Goal: Task Accomplishment & Management: Use online tool/utility

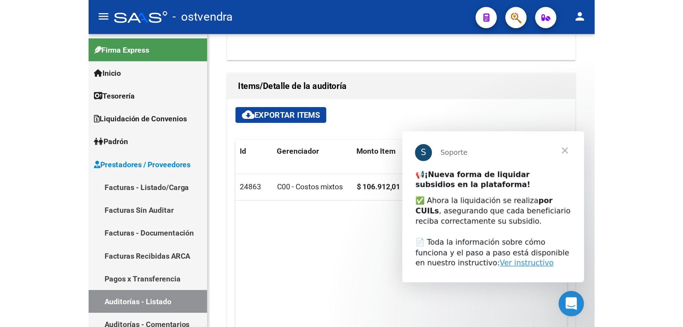
scroll to position [451, 0]
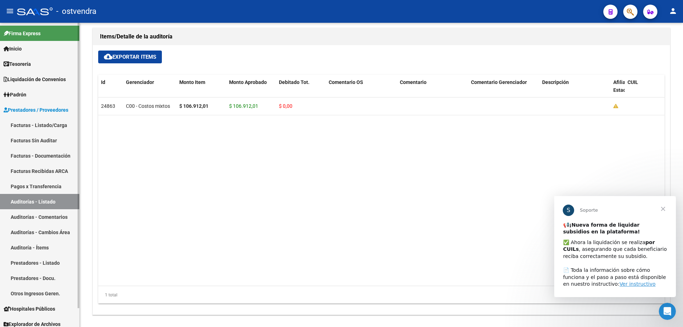
click at [52, 199] on link "Auditorías - Listado" at bounding box center [39, 201] width 79 height 15
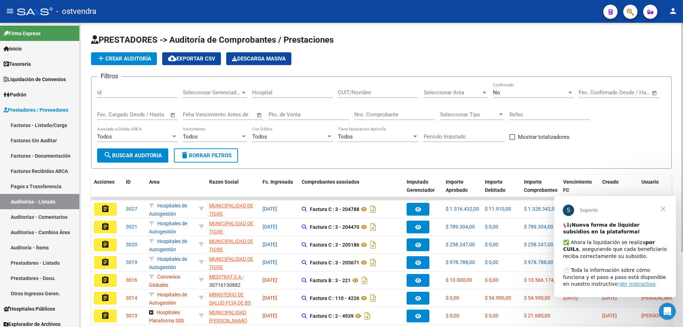
click at [338, 119] on div "Nro. Comprobante" at bounding box center [394, 112] width 80 height 15
click at [338, 96] on div "No Confirmado" at bounding box center [533, 90] width 80 height 15
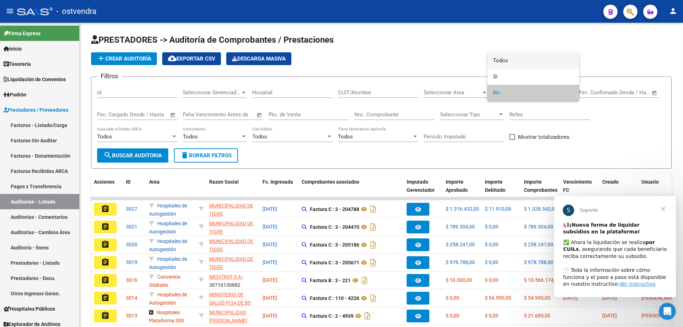
click at [338, 58] on span "Todos" at bounding box center [533, 61] width 80 height 16
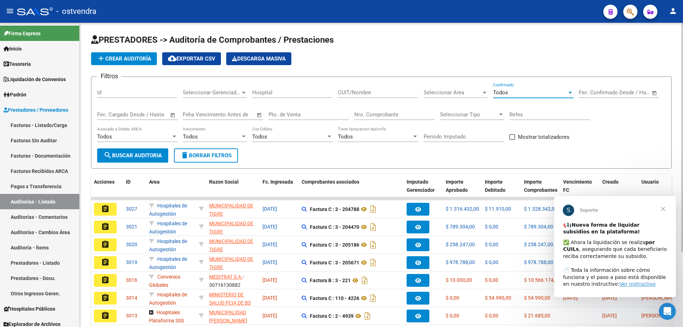
click at [338, 108] on div "Nro. Comprobante" at bounding box center [394, 112] width 80 height 15
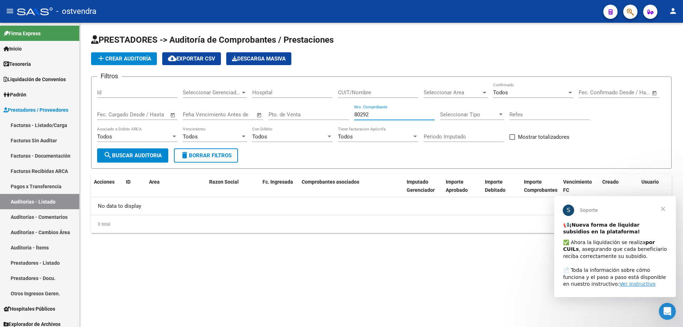
click at [338, 114] on input "80292" at bounding box center [394, 114] width 80 height 6
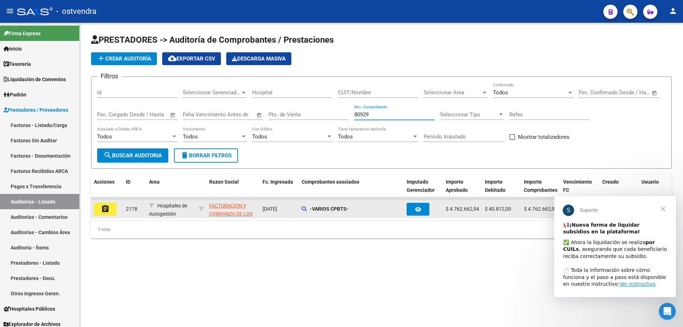
type input "80929"
click at [110, 211] on button "assignment" at bounding box center [105, 209] width 23 height 13
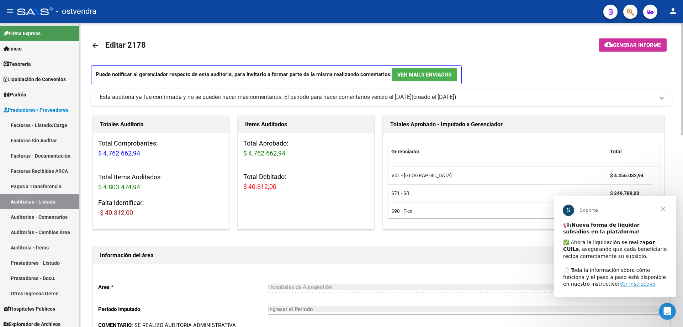
click at [338, 208] on span "Cerrar" at bounding box center [664, 209] width 26 height 26
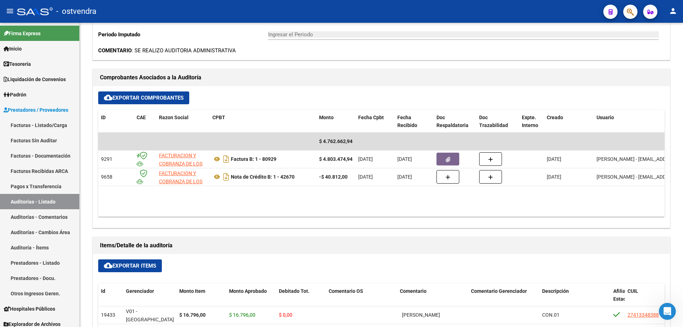
scroll to position [273, 0]
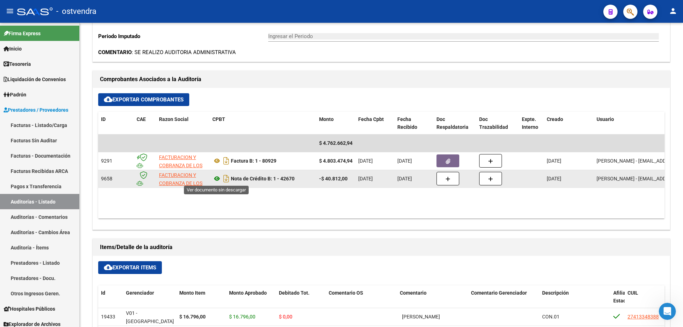
click at [217, 180] on icon at bounding box center [216, 178] width 9 height 9
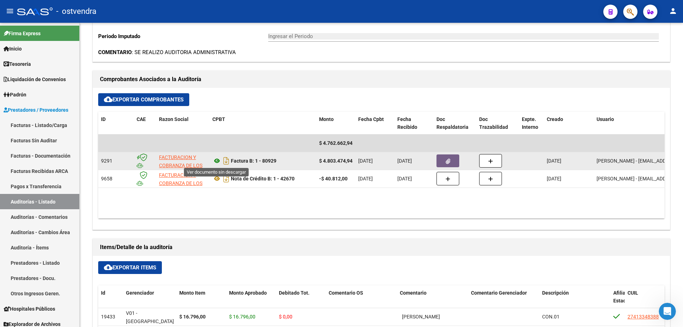
click at [215, 161] on icon at bounding box center [216, 161] width 9 height 9
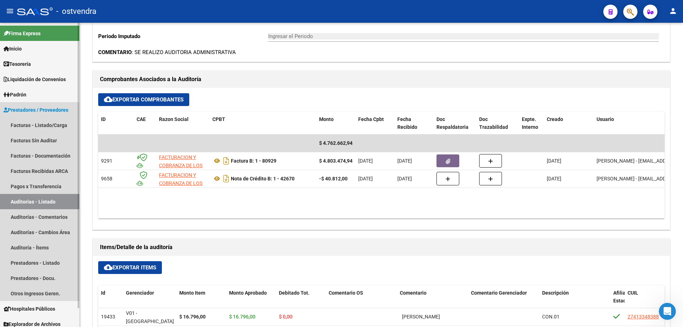
click at [42, 206] on link "Auditorías - Listado" at bounding box center [39, 201] width 79 height 15
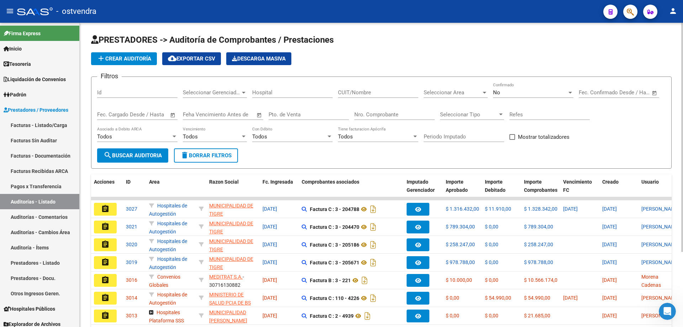
click at [338, 117] on input "Nro. Comprobante" at bounding box center [394, 114] width 80 height 6
click at [338, 91] on div "No" at bounding box center [530, 92] width 74 height 6
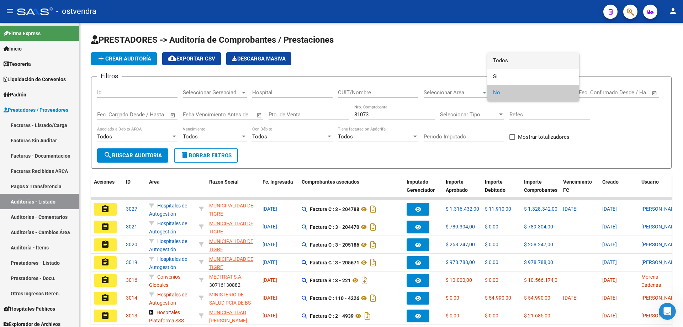
click at [338, 62] on span "Todos" at bounding box center [533, 61] width 80 height 16
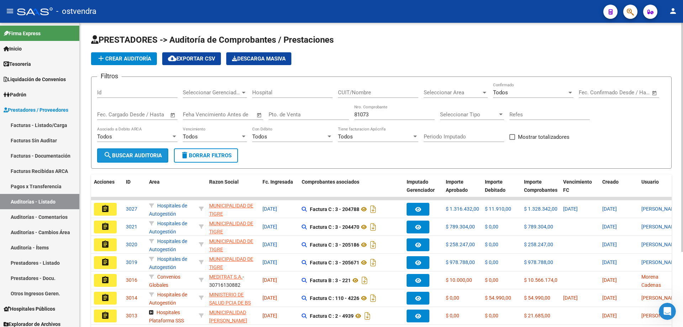
click at [147, 155] on span "search Buscar Auditoria" at bounding box center [133, 155] width 58 height 6
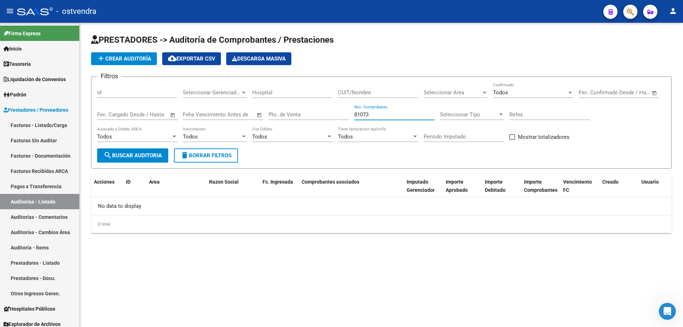
click at [338, 114] on input "81073" at bounding box center [394, 114] width 80 height 6
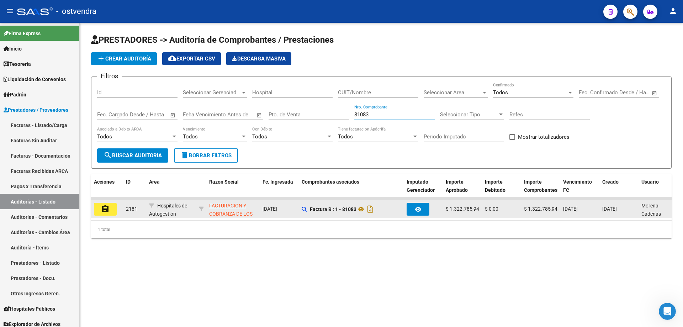
type input "81083"
click at [111, 206] on button "assignment" at bounding box center [105, 209] width 23 height 13
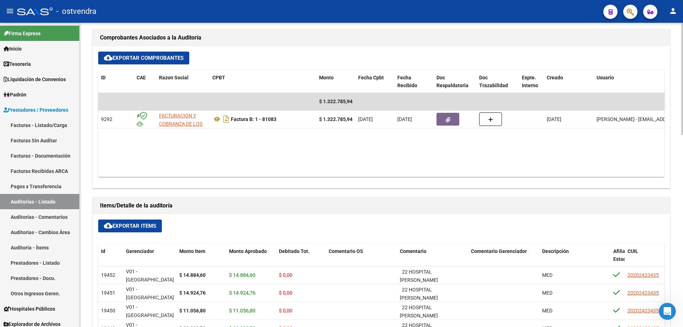
scroll to position [320, 0]
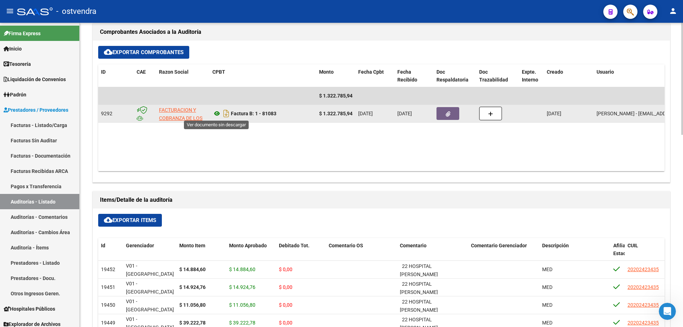
click at [218, 110] on icon at bounding box center [216, 113] width 9 height 9
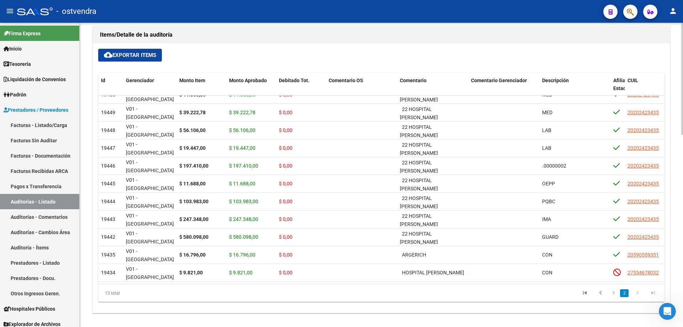
scroll to position [522, 0]
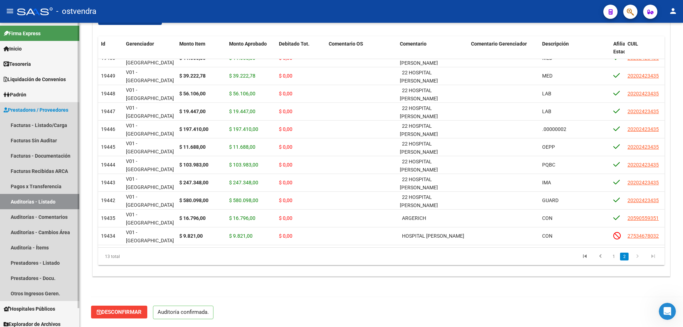
click at [17, 200] on link "Auditorías - Listado" at bounding box center [39, 201] width 79 height 15
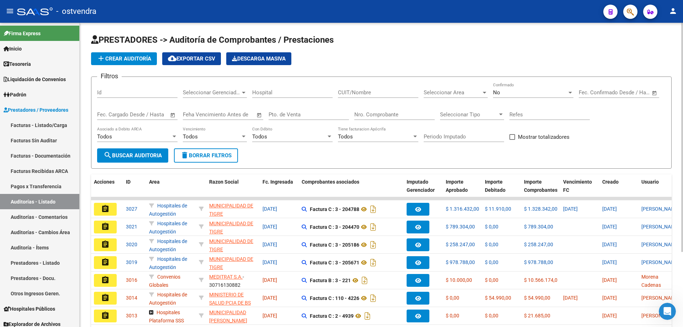
click at [338, 116] on input "Nro. Comprobante" at bounding box center [394, 114] width 80 height 6
type input "81154"
click at [338, 91] on app-drop-down-list "Seleccionar Area Seleccionar Area" at bounding box center [458, 94] width 69 height 22
click at [338, 89] on div "No Confirmado" at bounding box center [533, 90] width 80 height 15
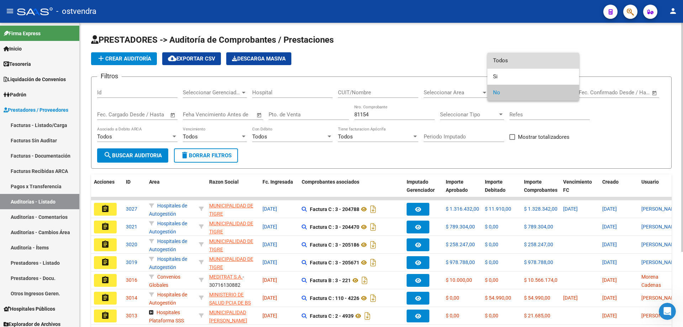
drag, startPoint x: 513, startPoint y: 62, endPoint x: 487, endPoint y: 57, distance: 26.9
click at [338, 62] on span "Todos" at bounding box center [533, 61] width 80 height 16
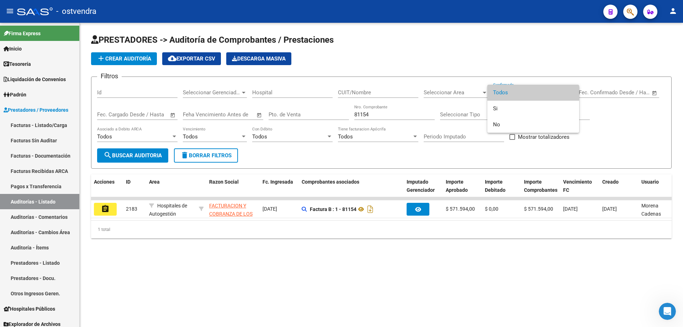
click at [110, 209] on div at bounding box center [341, 163] width 683 height 327
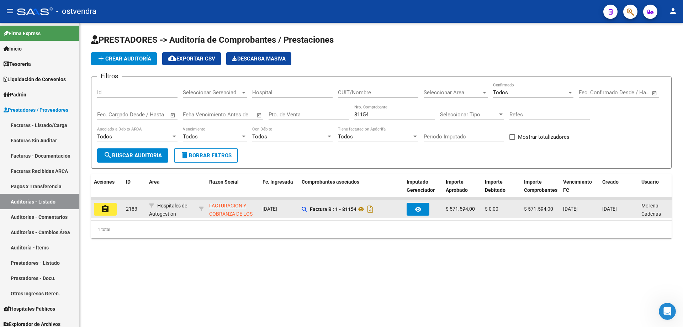
click at [109, 209] on mat-icon "assignment" at bounding box center [105, 209] width 9 height 9
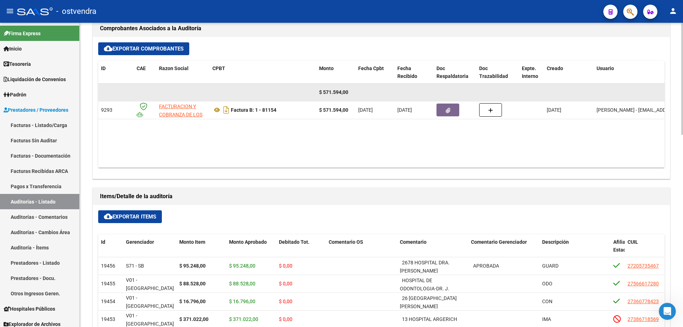
scroll to position [273, 0]
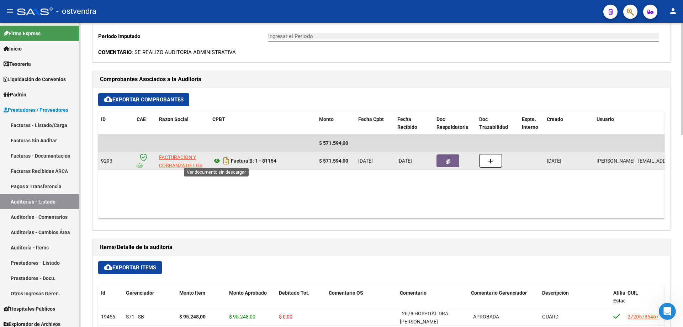
click at [218, 160] on icon at bounding box center [216, 161] width 9 height 9
